Goal: Book appointment/travel/reservation

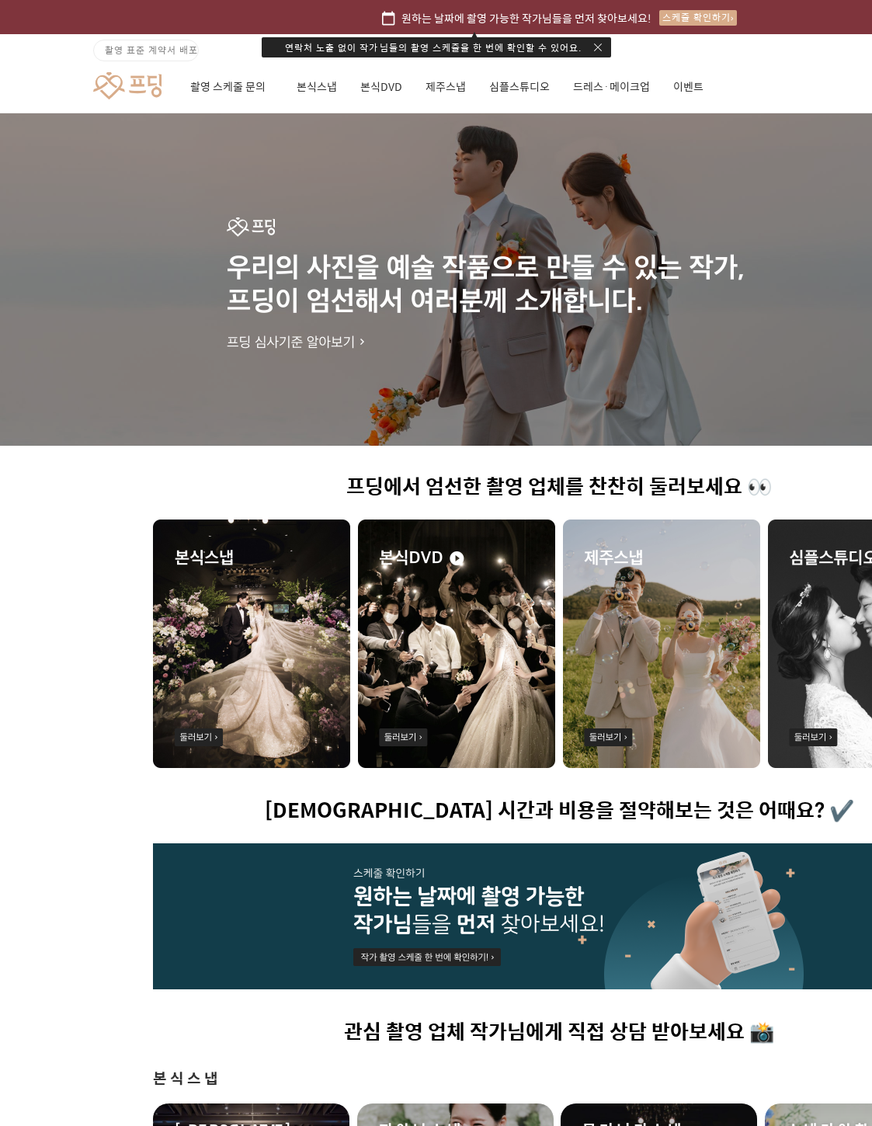
scroll to position [194, 0]
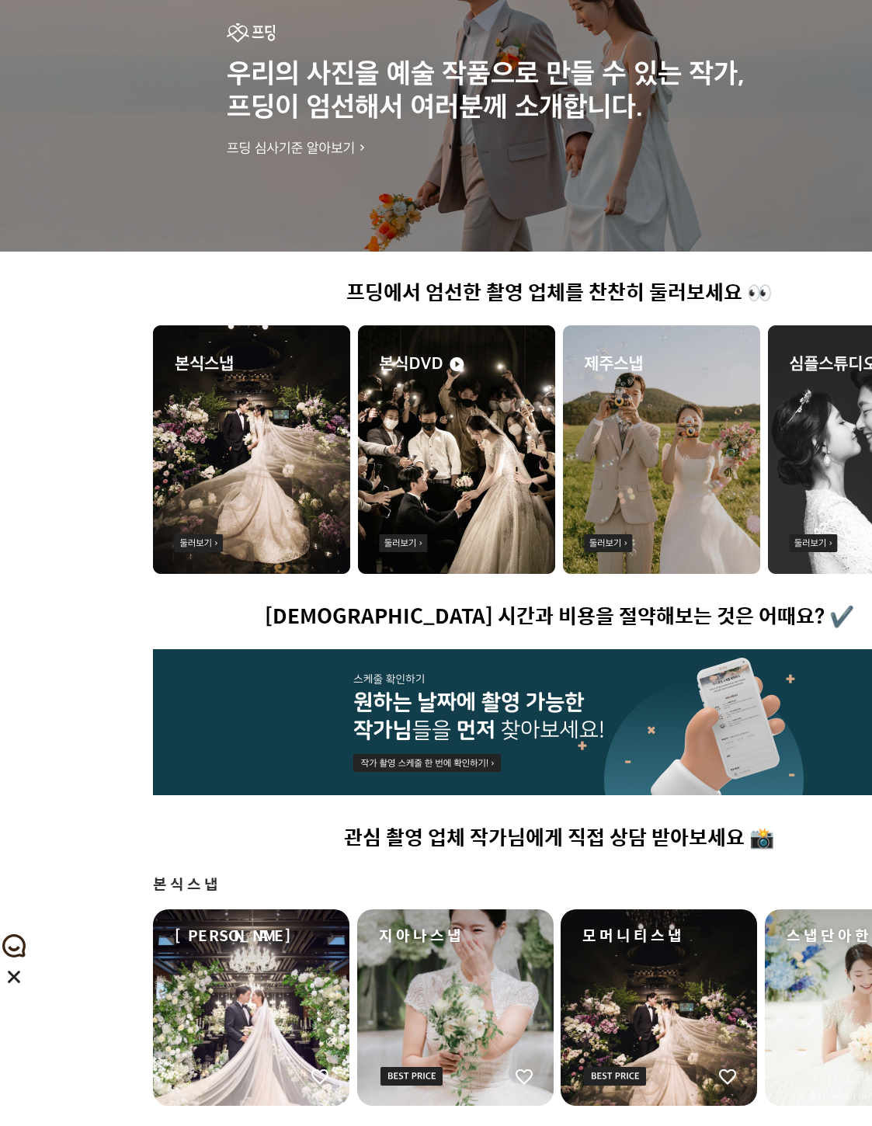
click at [634, 478] on img at bounding box center [661, 449] width 197 height 248
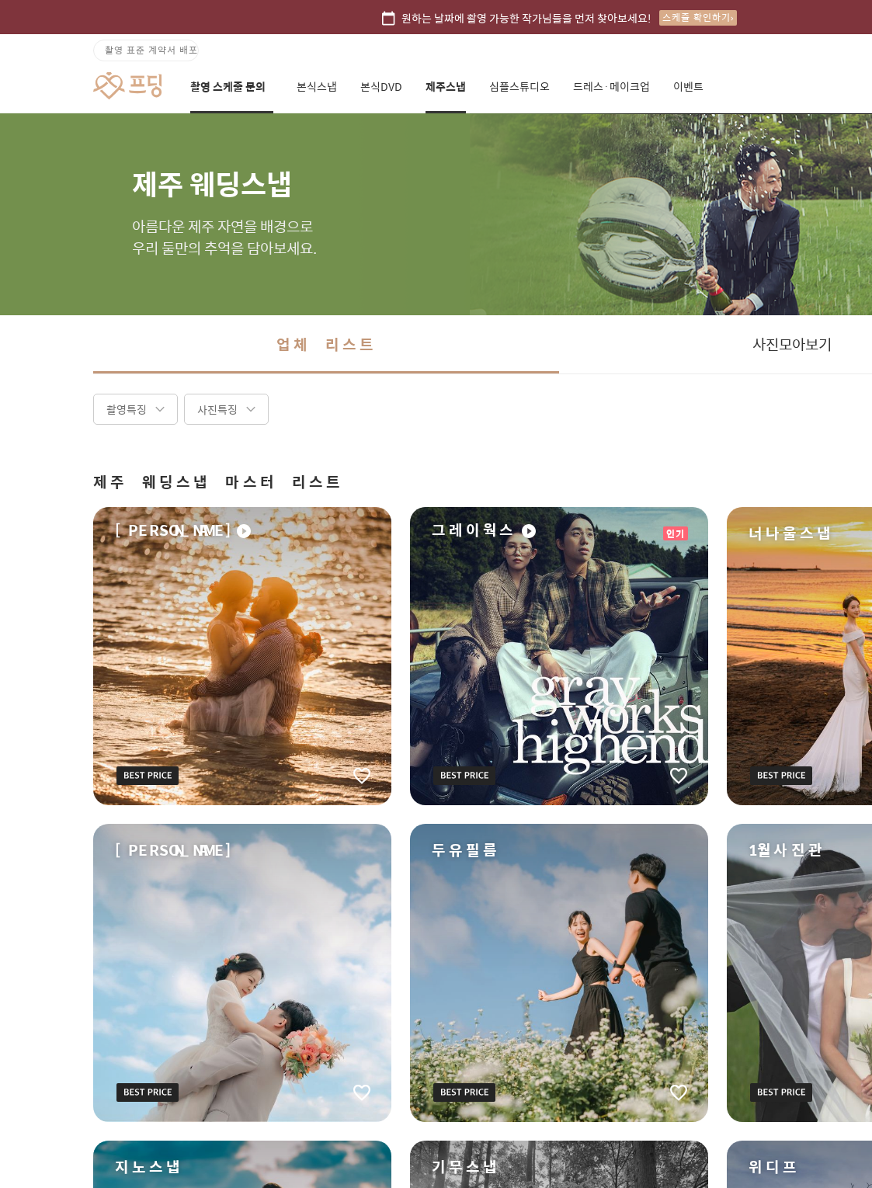
click at [224, 96] on link "촬영 스케줄 문의" at bounding box center [231, 87] width 83 height 53
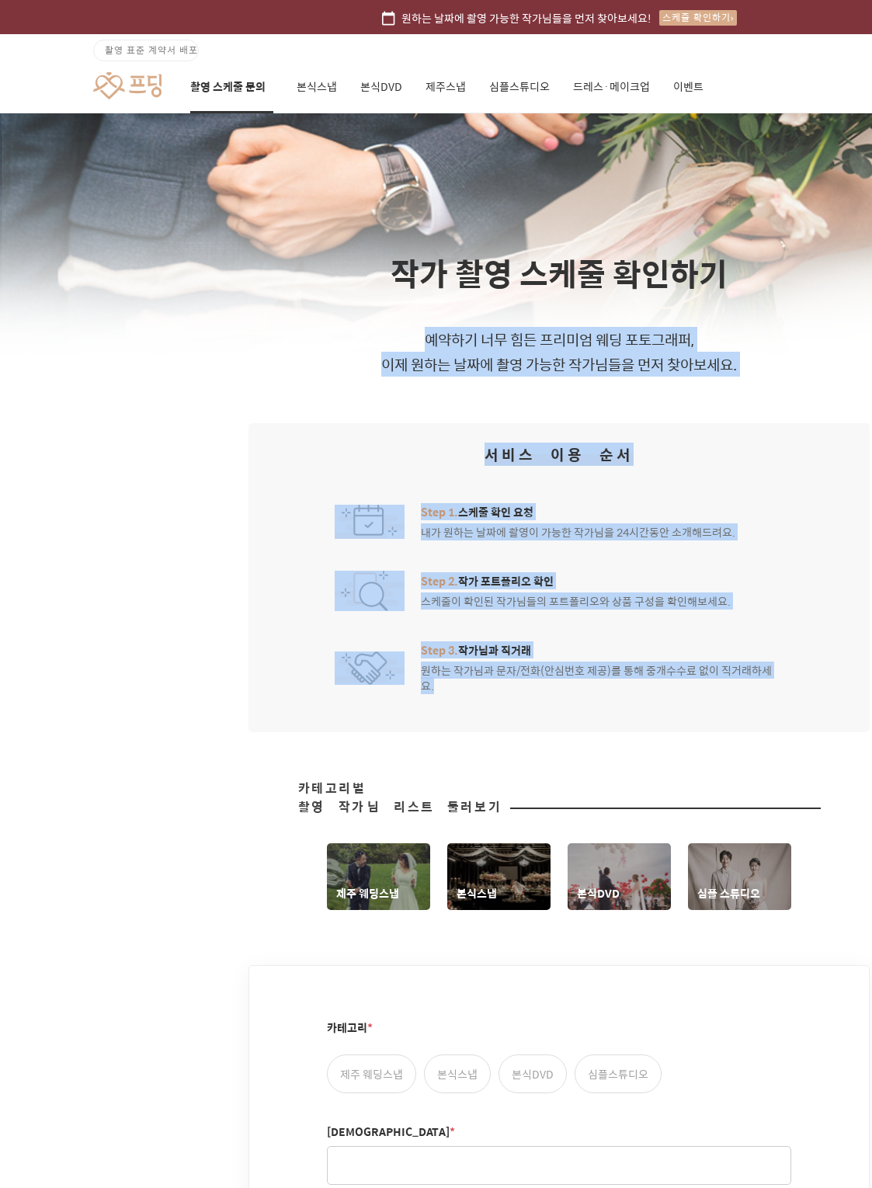
drag, startPoint x: 370, startPoint y: 316, endPoint x: 621, endPoint y: 696, distance: 455.1
click at [621, 696] on div "작가 촬영 스케줄 확인하기 예약하기 너무 힘든 프리미엄 웨딩 포토그래퍼, 이제 원하는 날짜에 촬영 가능한 작가님들을 먼저 찾아보세요. 서비스 …" at bounding box center [559, 907] width 1118 height 1589
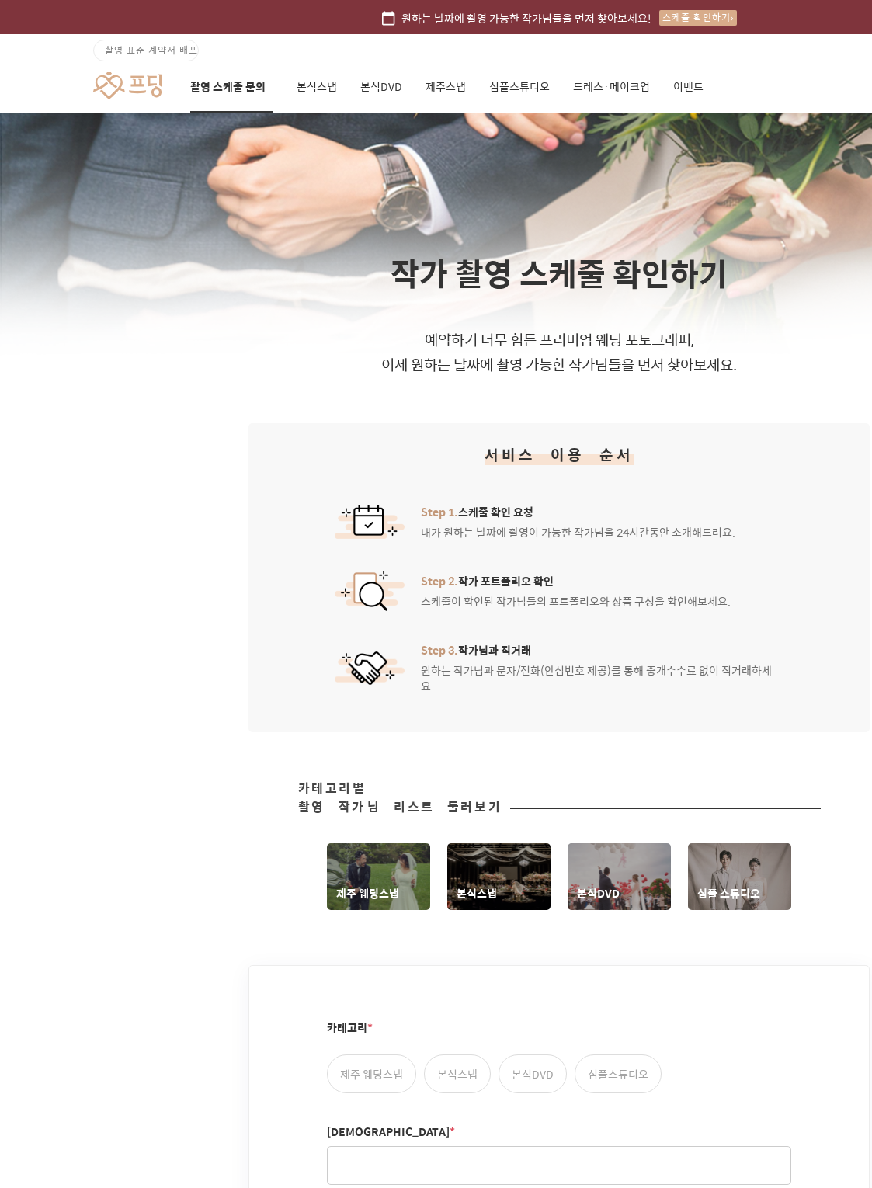
click at [622, 697] on div "서비스 이용 순서 Step 1. 스케줄 확인 요청 내가 원하는 날짜에 촬영이 가능한 작가님을 24시간동안 소개해드려요. Step 2. 작가 포…" at bounding box center [558, 577] width 621 height 309
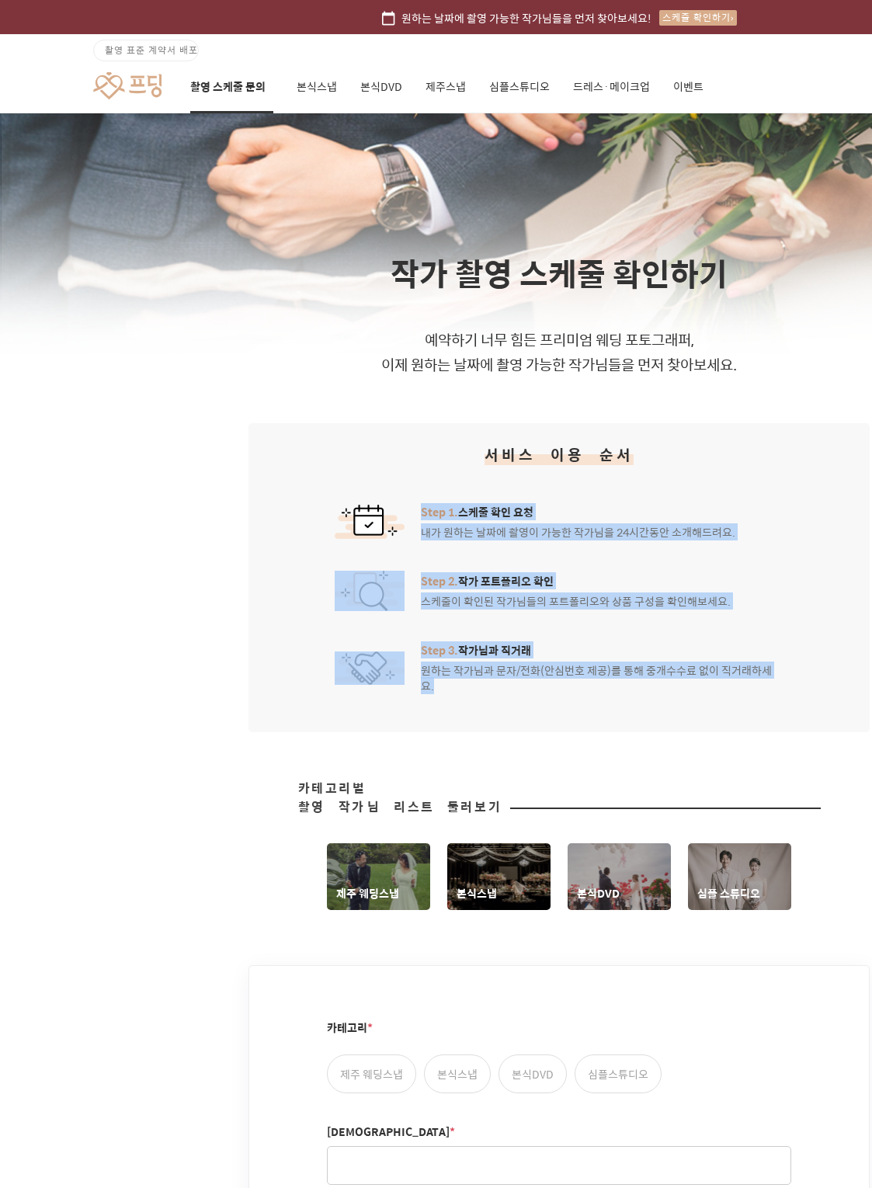
drag, startPoint x: 620, startPoint y: 703, endPoint x: 491, endPoint y: 488, distance: 251.4
click at [491, 488] on div "서비스 이용 순서 Step 1. 스케줄 확인 요청 내가 원하는 날짜에 촬영이 가능한 작가님을 24시간동안 소개해드려요. Step 2. 작가 포…" at bounding box center [558, 577] width 621 height 309
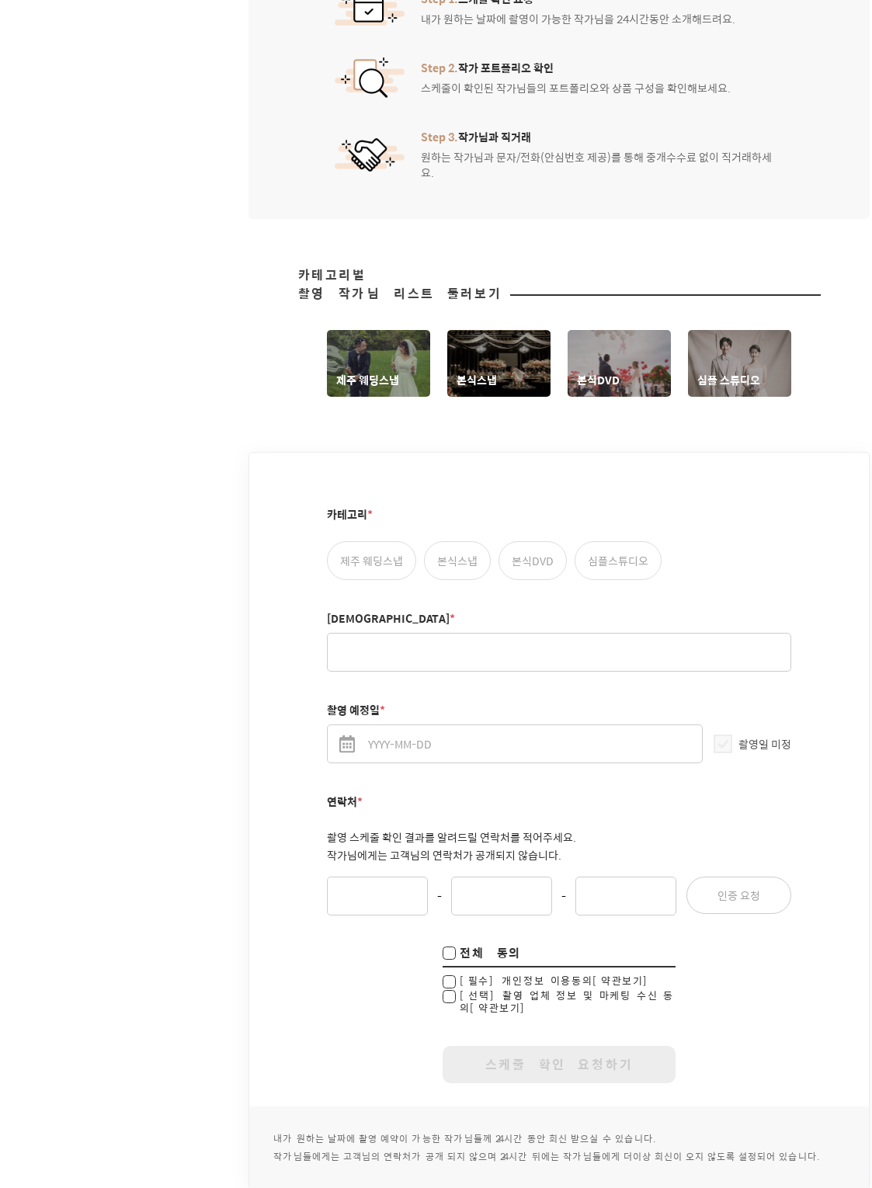
scroll to position [756, 0]
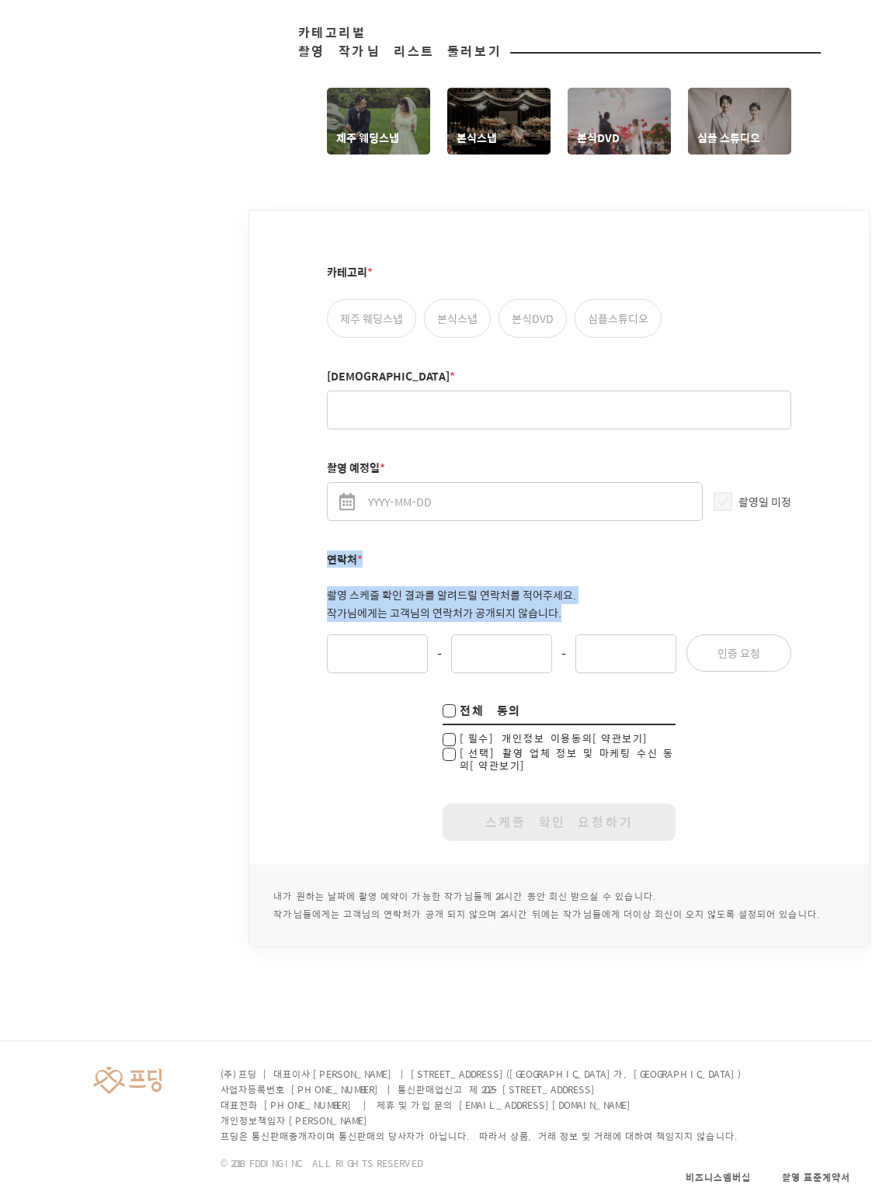
drag, startPoint x: 325, startPoint y: 524, endPoint x: 646, endPoint y: 592, distance: 328.5
click at [646, 592] on div "카테고리 * 제주 웨딩스냅 본식스냅 본식DVD 심플스튜디오 성함 * 촬영 예정일 * 촬영일 미정 연락처 * 촬영 스케줄 확인 결과를 알려드릴 …" at bounding box center [559, 537] width 620 height 654
click at [646, 592] on p "촬영 스케줄 확인 결과를 알려드릴 연락처를 적어주세요. 작가님에게는 고객님의 연락처가 공개되지 않습니다." at bounding box center [559, 604] width 464 height 36
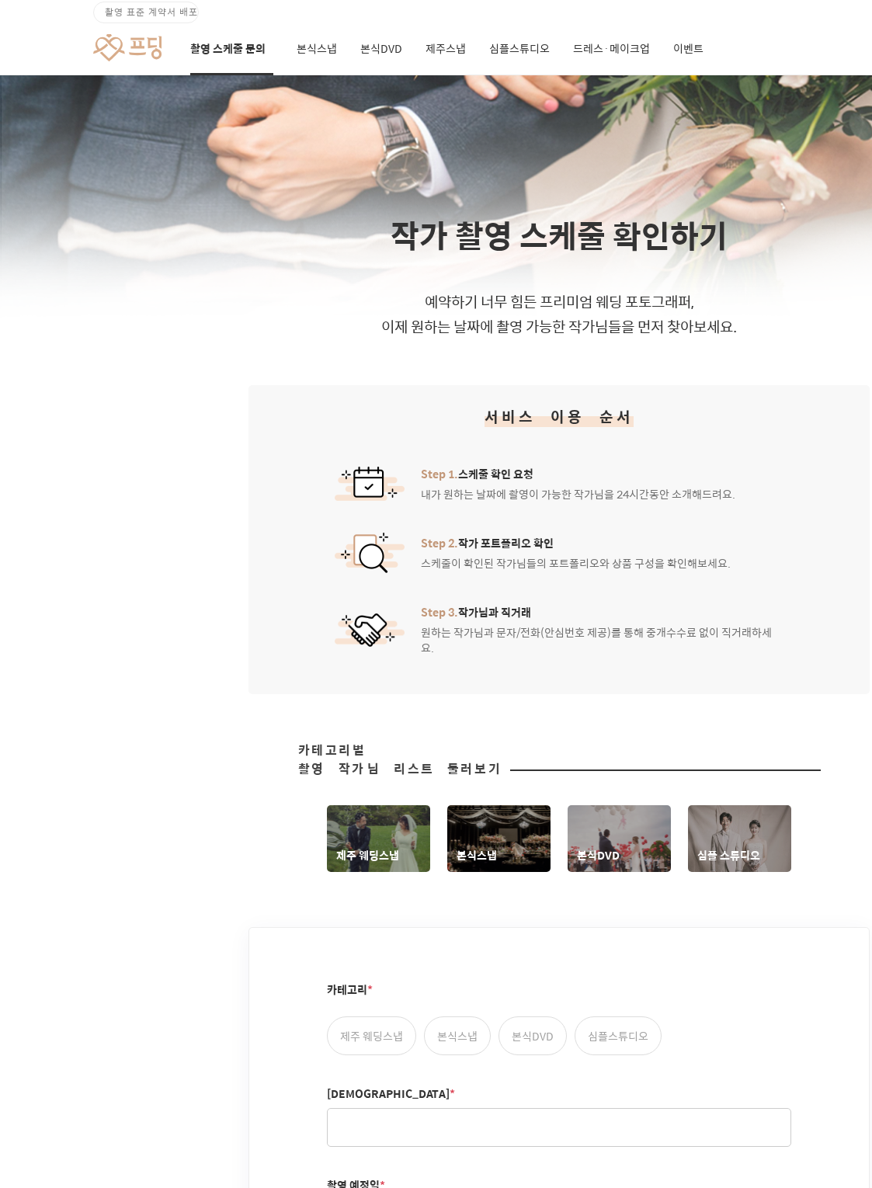
scroll to position [0, 0]
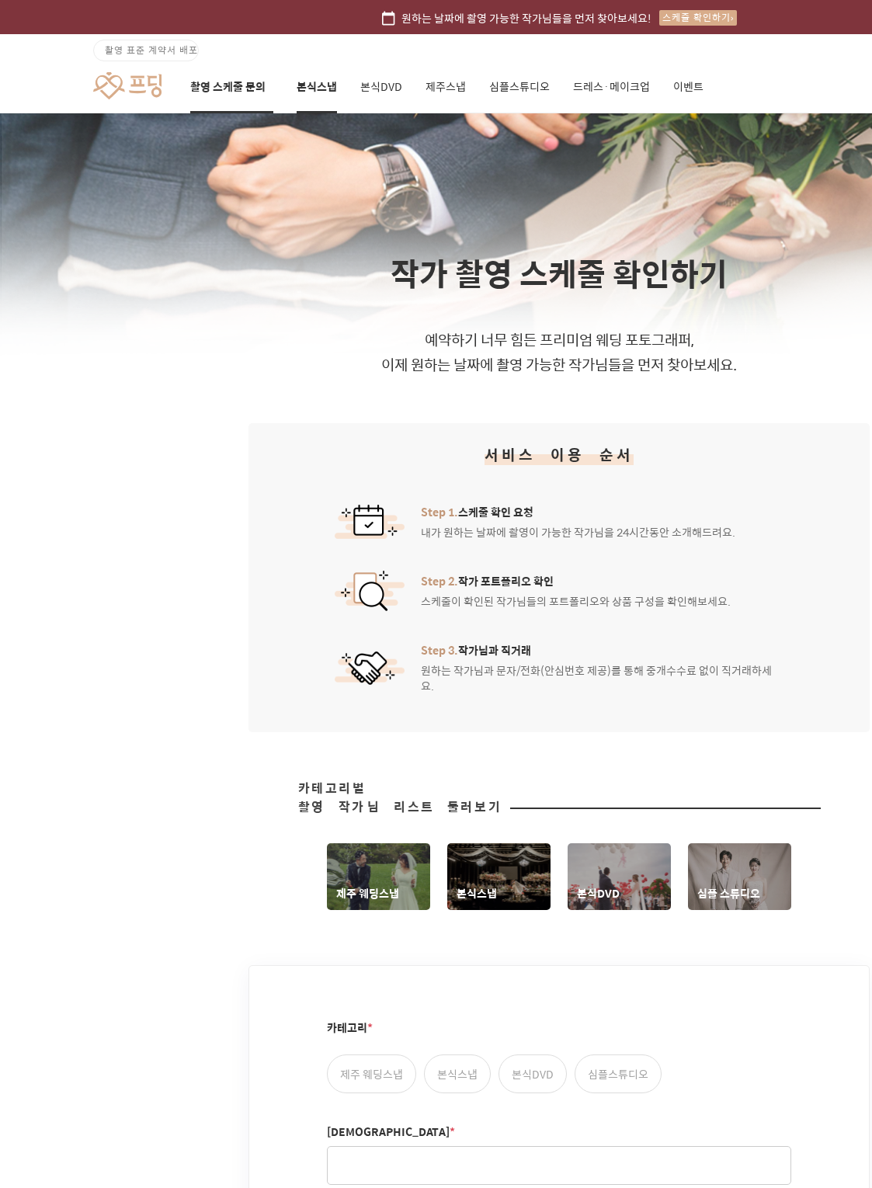
click at [297, 92] on link "본식스냅" at bounding box center [317, 87] width 40 height 53
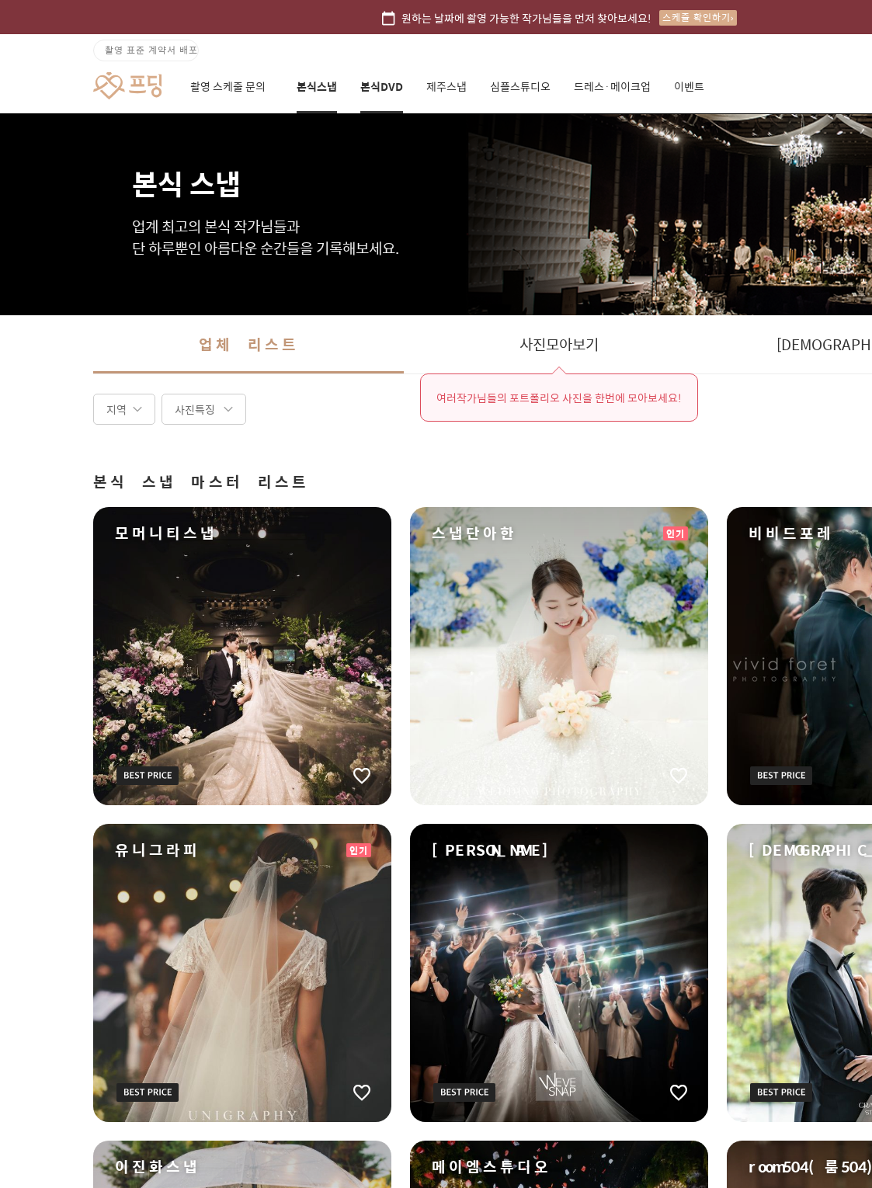
click at [375, 88] on link "본식DVD" at bounding box center [381, 87] width 43 height 53
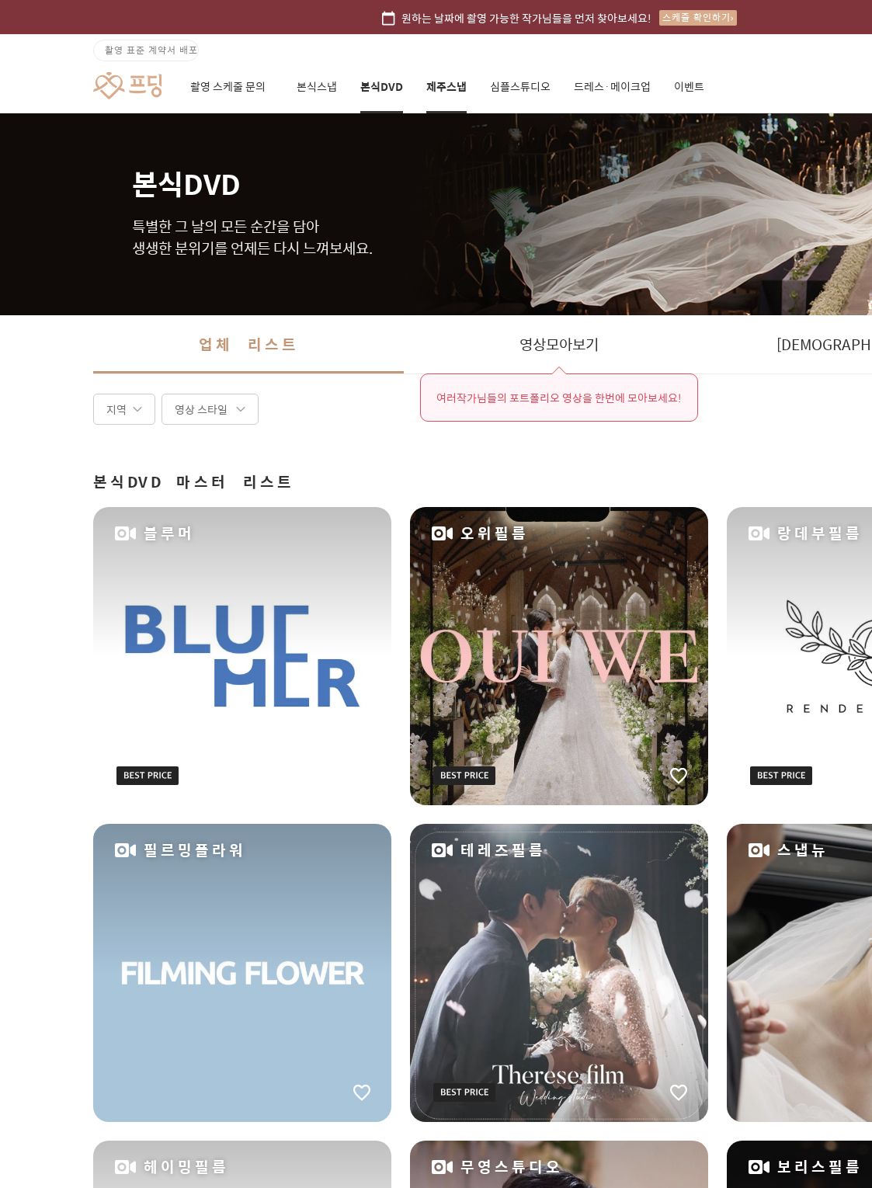
click at [435, 95] on link "제주스냅" at bounding box center [446, 87] width 40 height 53
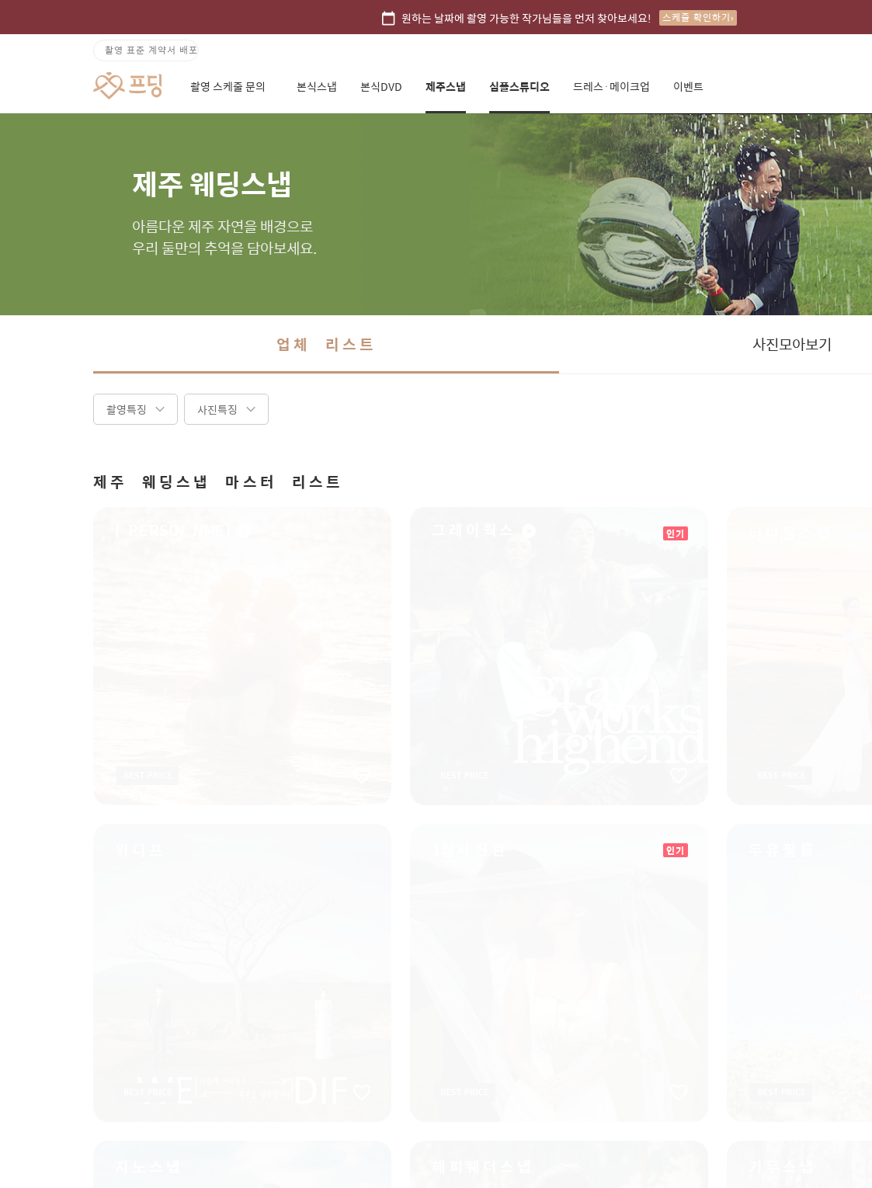
click at [519, 87] on link "심플스튜디오" at bounding box center [519, 87] width 61 height 53
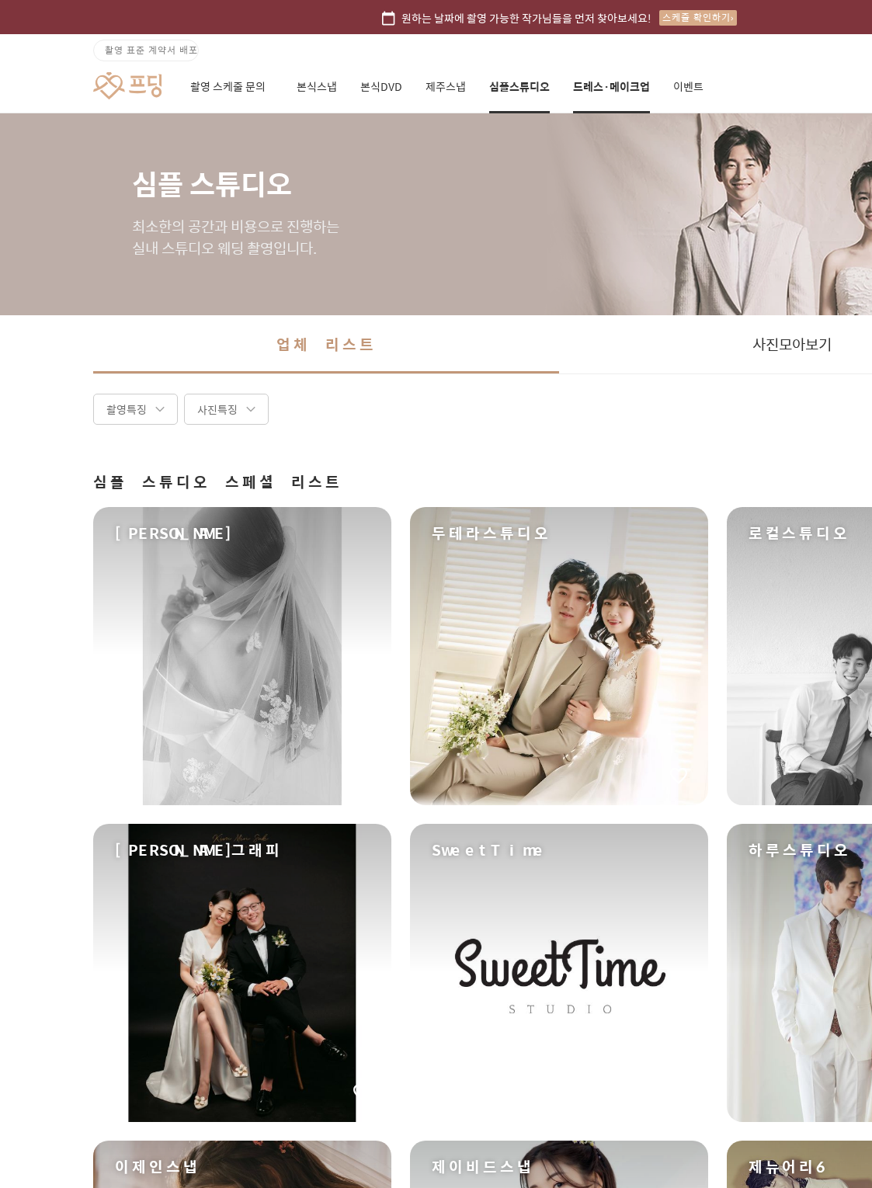
click at [597, 88] on link "드레스·메이크업" at bounding box center [611, 87] width 77 height 53
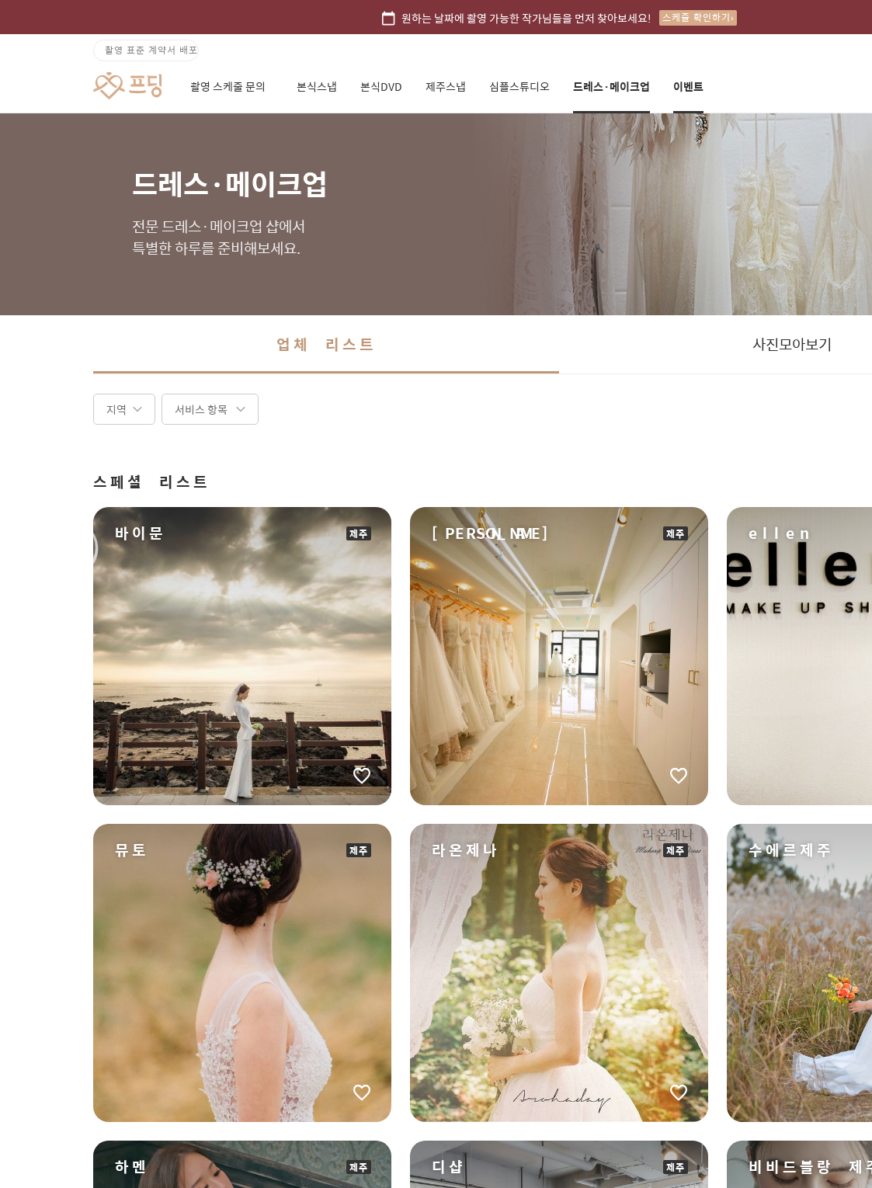
click at [672, 83] on link "이벤트" at bounding box center [688, 87] width 30 height 53
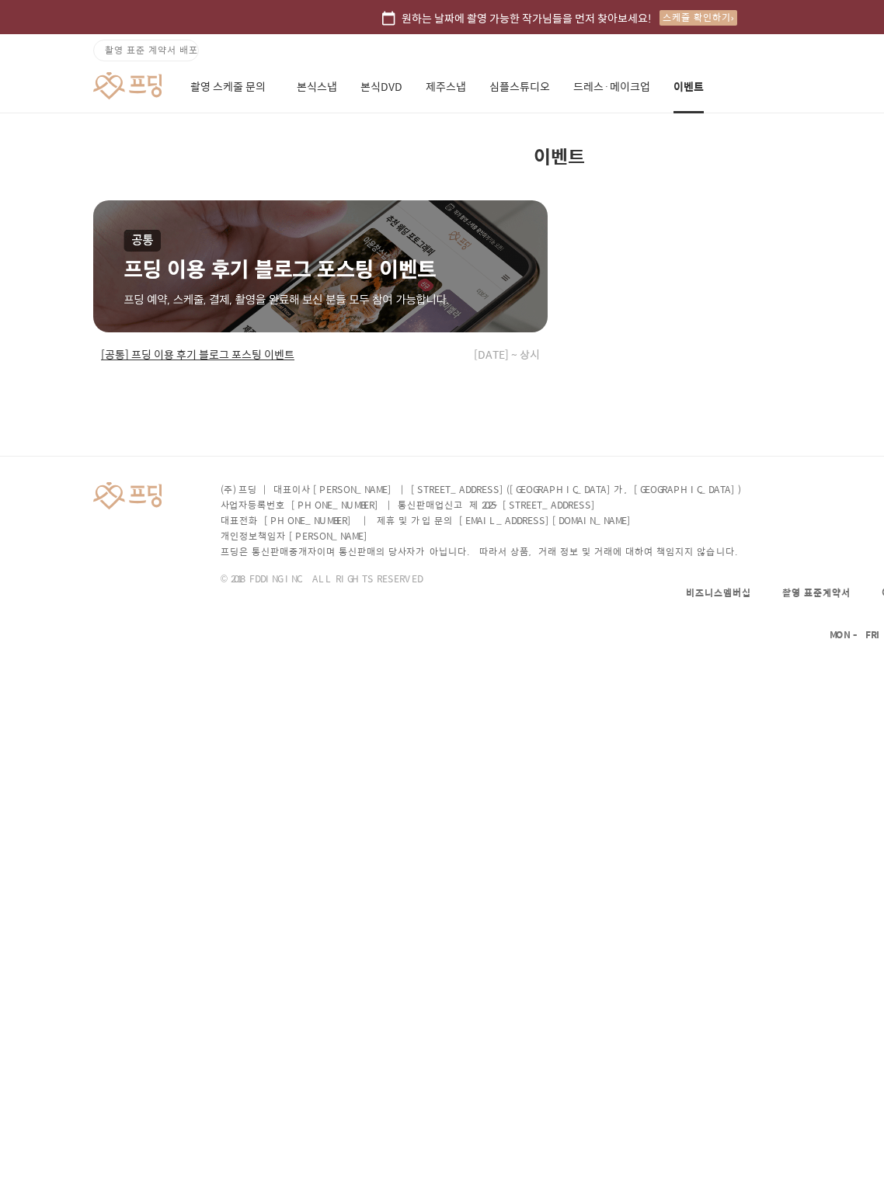
click at [392, 324] on div at bounding box center [320, 266] width 454 height 132
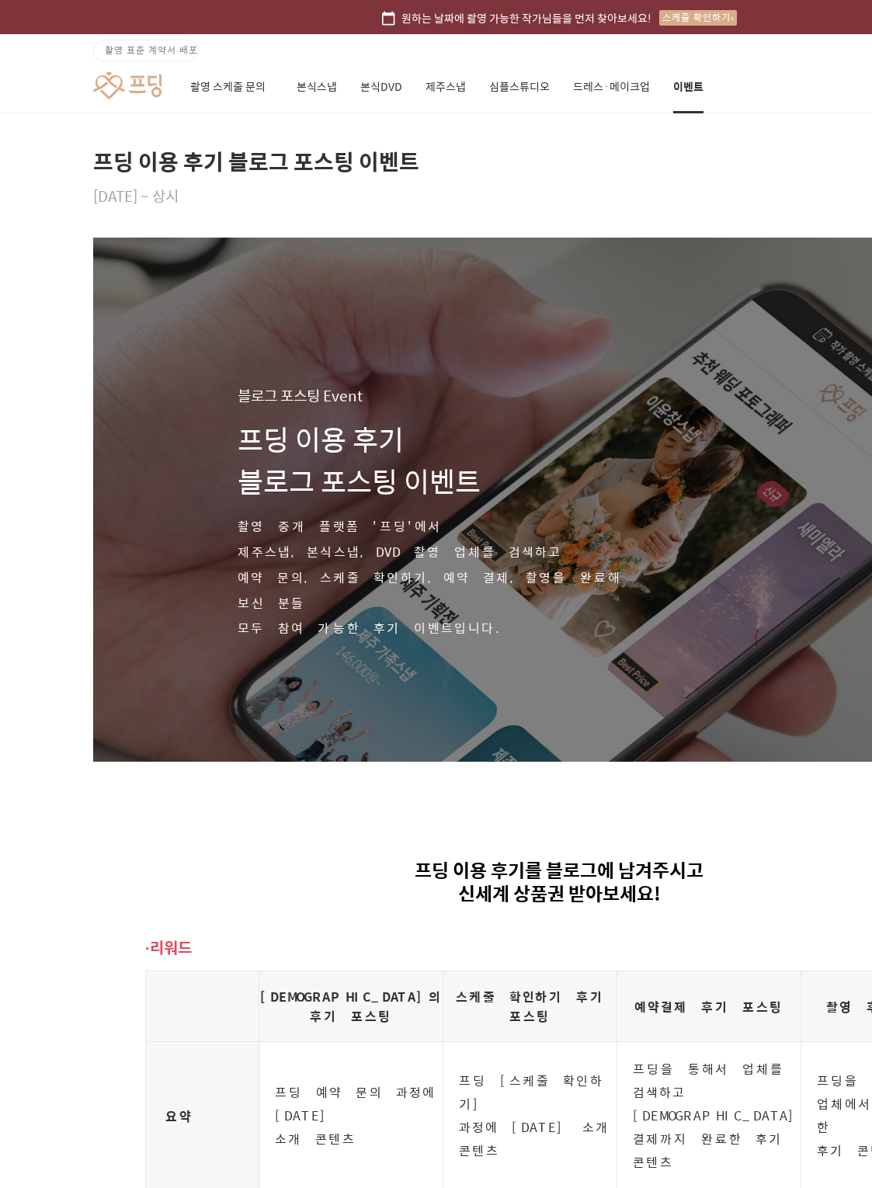
click at [140, 71] on link at bounding box center [127, 85] width 68 height 29
